Goal: Task Accomplishment & Management: Manage account settings

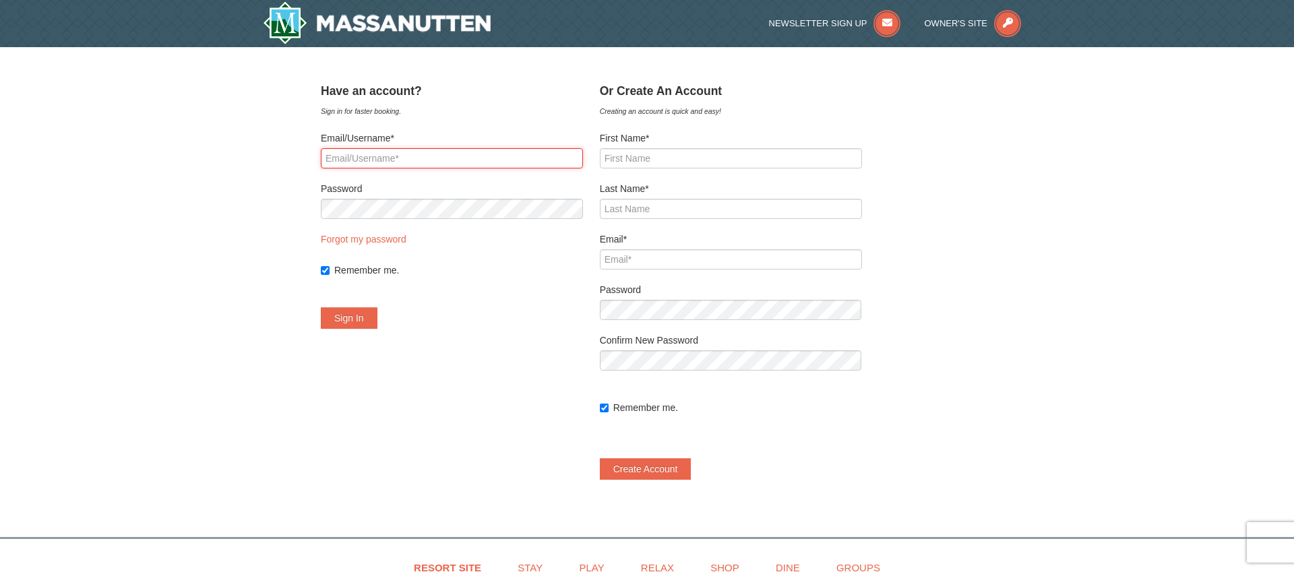
click at [391, 157] on input "Email/Username*" at bounding box center [452, 158] width 262 height 20
type input "[EMAIL_ADDRESS][DOMAIN_NAME]"
click at [359, 314] on button "Sign In" at bounding box center [349, 318] width 57 height 22
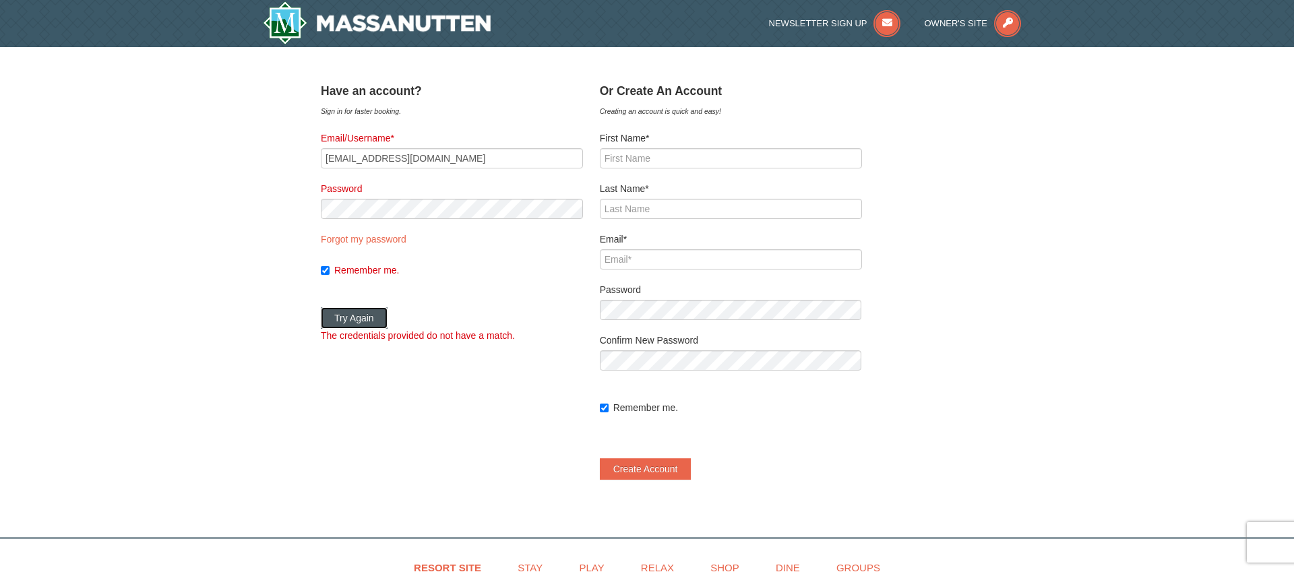
click at [370, 313] on button "Try Again" at bounding box center [354, 318] width 67 height 22
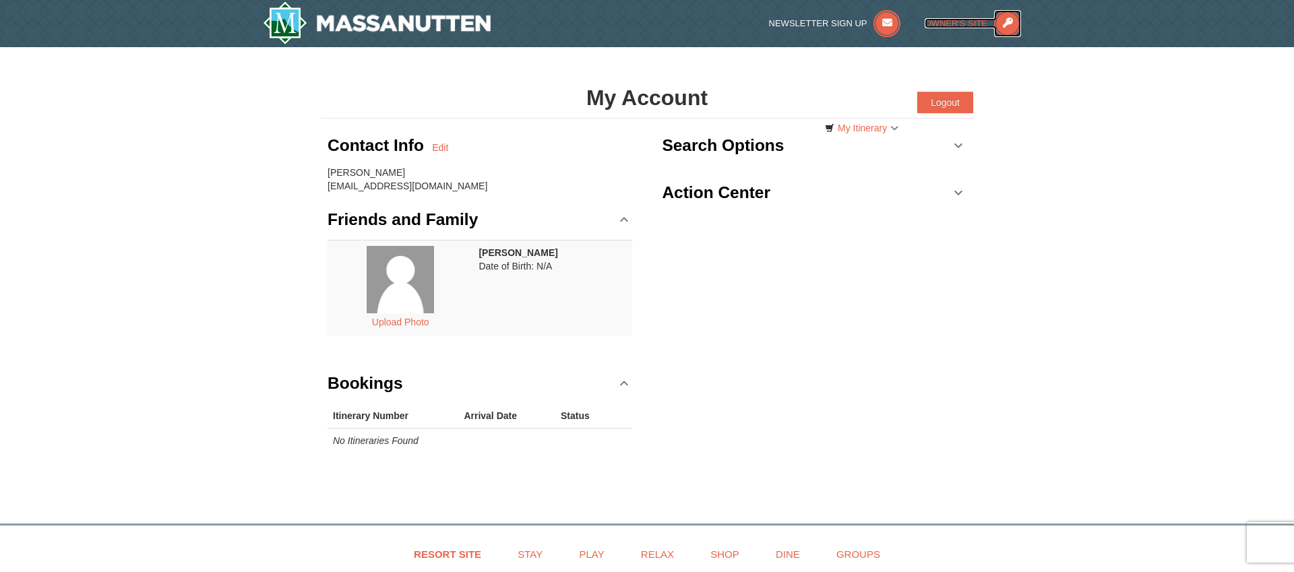
click at [1010, 22] on icon at bounding box center [1007, 23] width 27 height 27
click at [1004, 18] on icon at bounding box center [1007, 23] width 27 height 27
click at [1009, 22] on icon at bounding box center [1007, 23] width 27 height 27
